Goal: Information Seeking & Learning: Check status

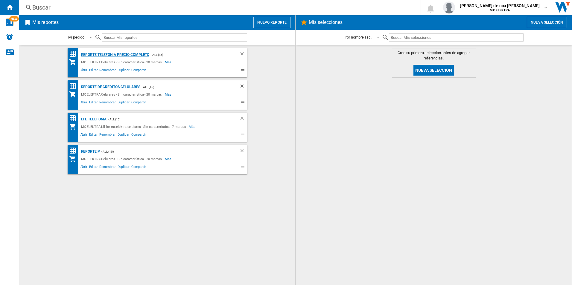
click at [137, 53] on div "Reporte Telefonia Precio Completo" at bounding box center [115, 54] width 70 height 7
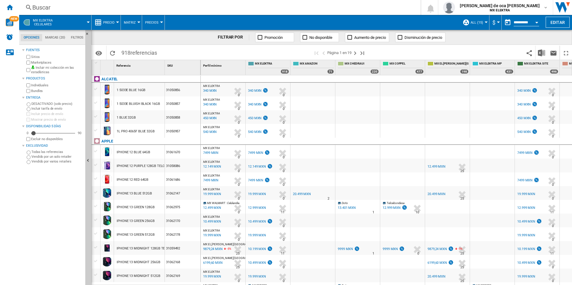
click at [456, 132] on div at bounding box center [447, 131] width 45 height 14
